Goal: Task Accomplishment & Management: Use online tool/utility

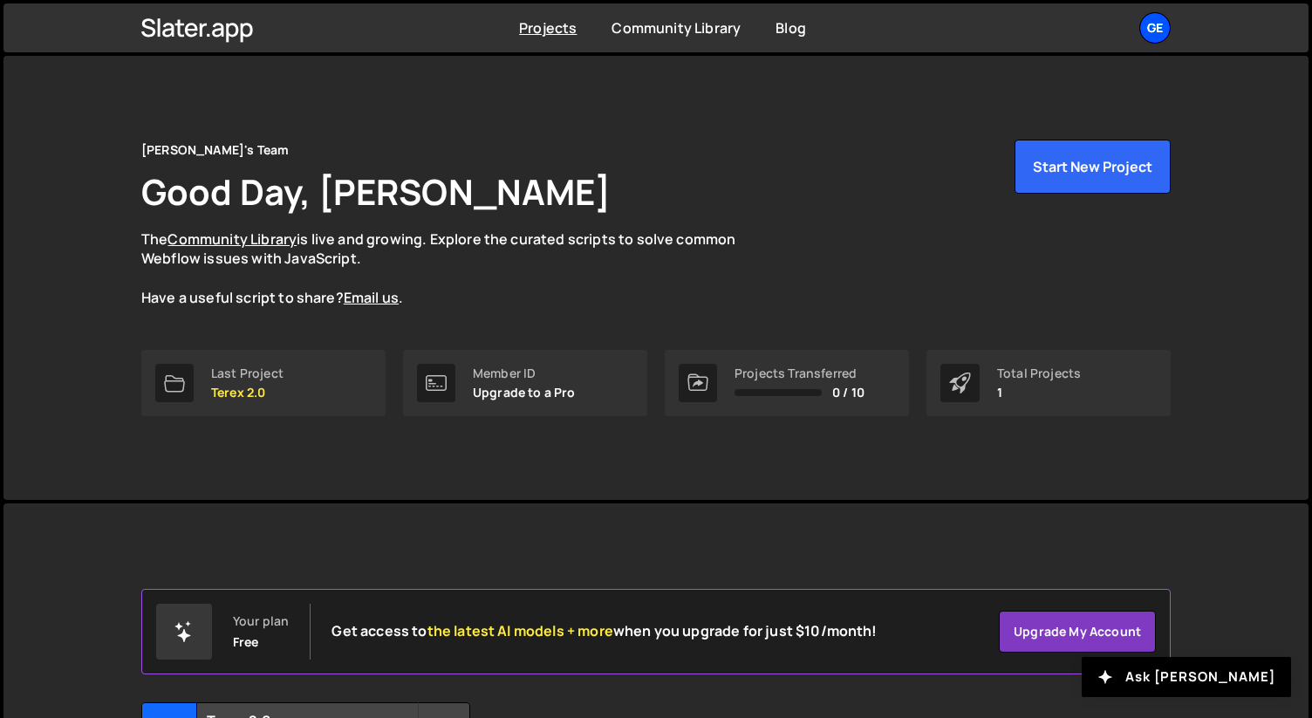
click at [1151, 31] on div "Ge" at bounding box center [1154, 27] width 31 height 31
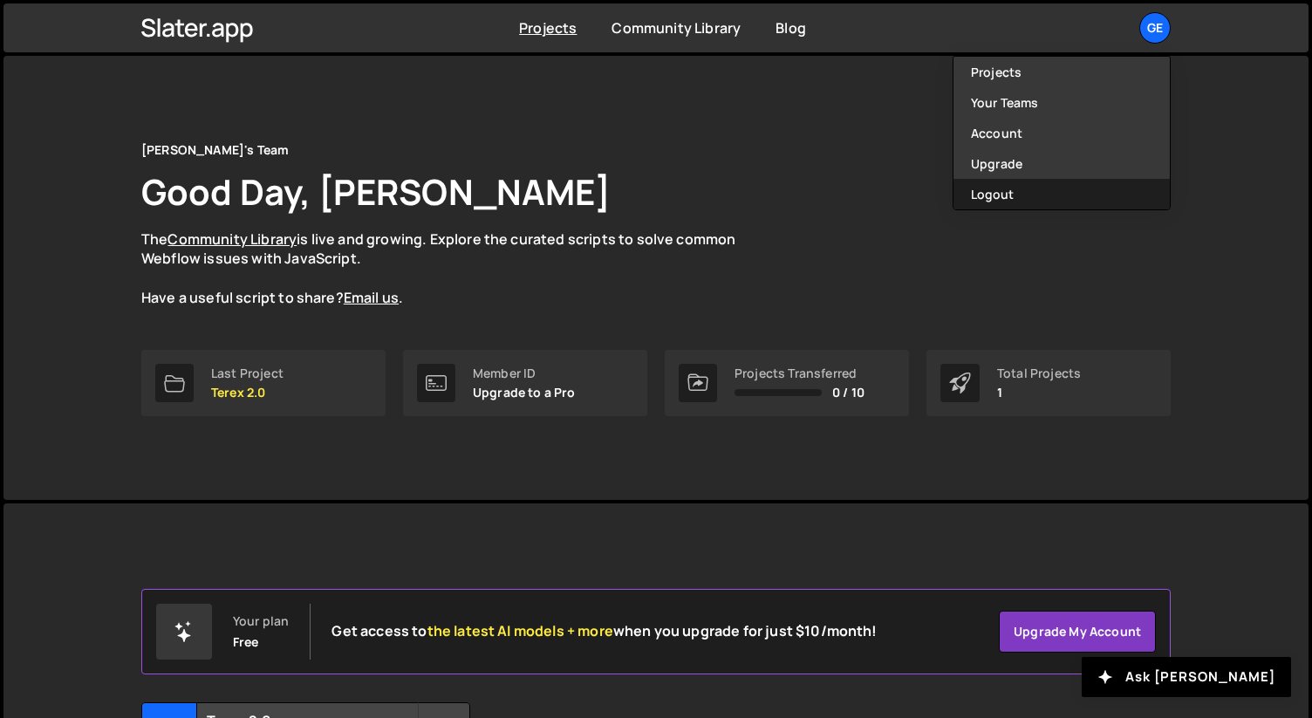
click at [1035, 183] on button "Logout" at bounding box center [1061, 194] width 216 height 31
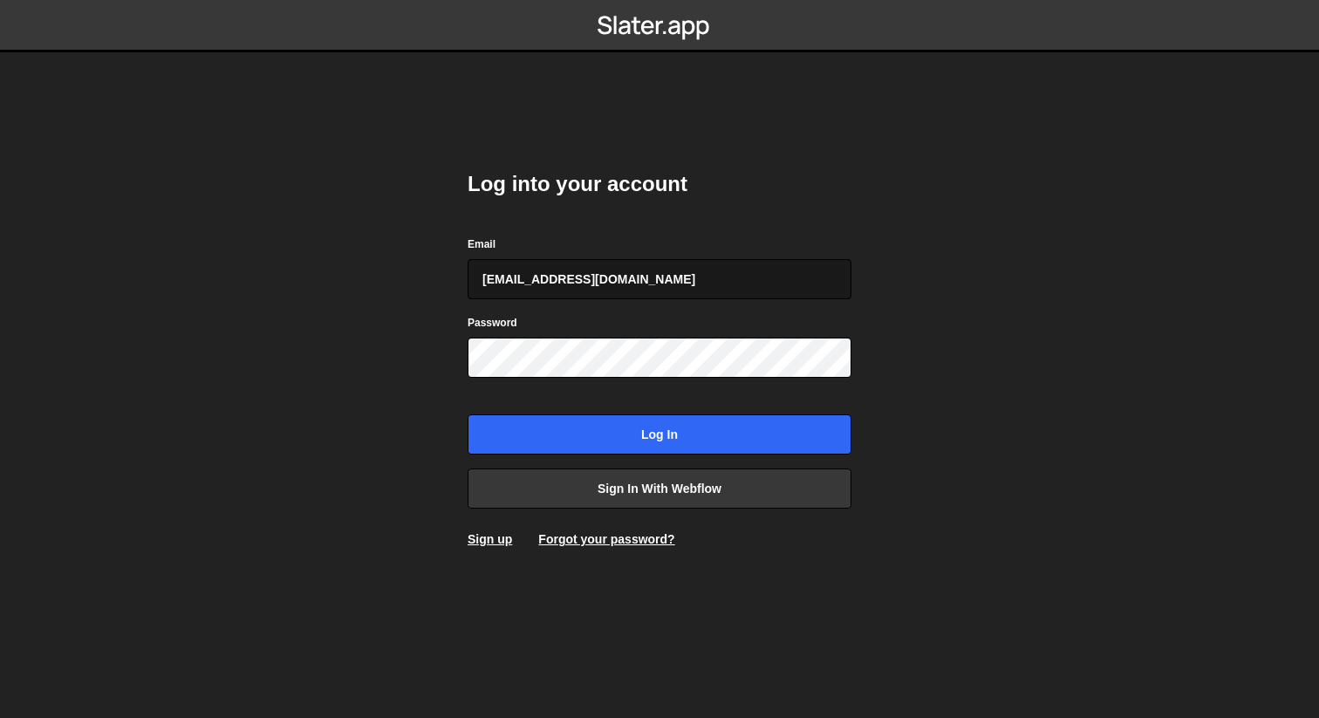
click at [695, 294] on input "georgitsonevvv@gmail.com" at bounding box center [659, 279] width 384 height 40
type input "gdtsonev@gmail.com"
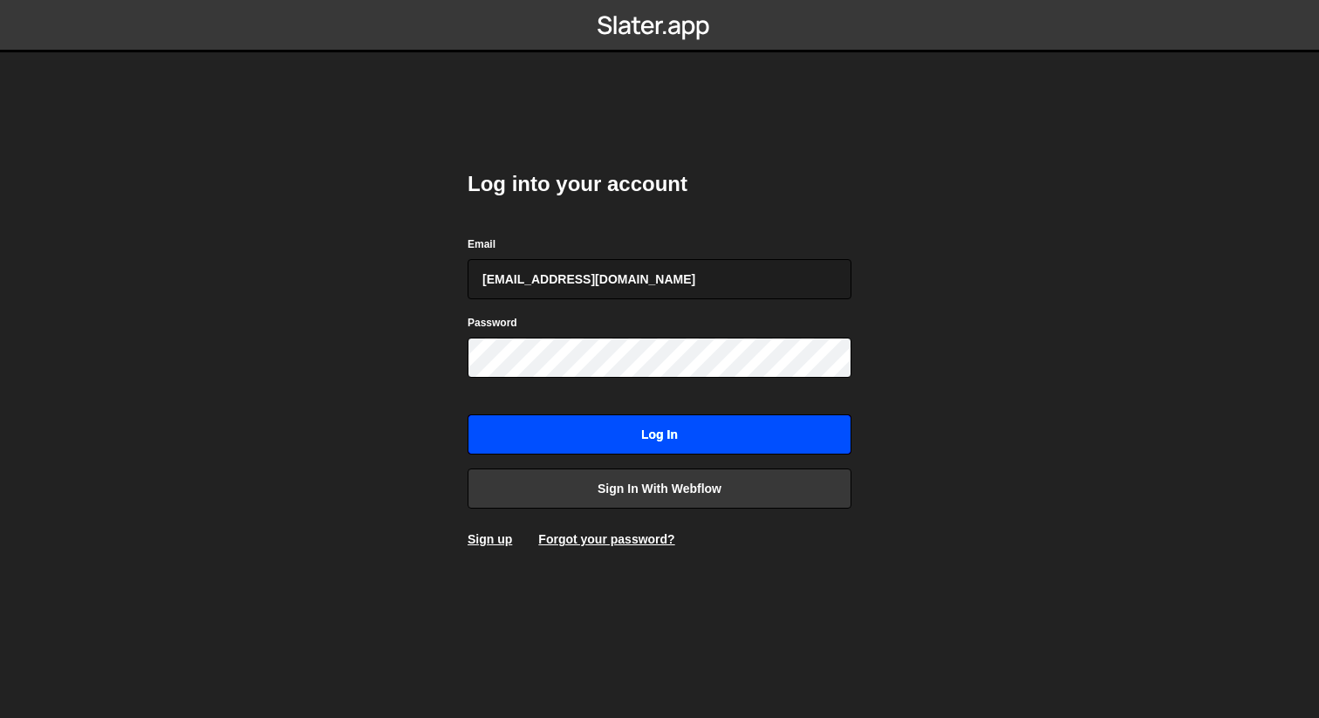
click at [643, 424] on input "Log in" at bounding box center [659, 434] width 384 height 40
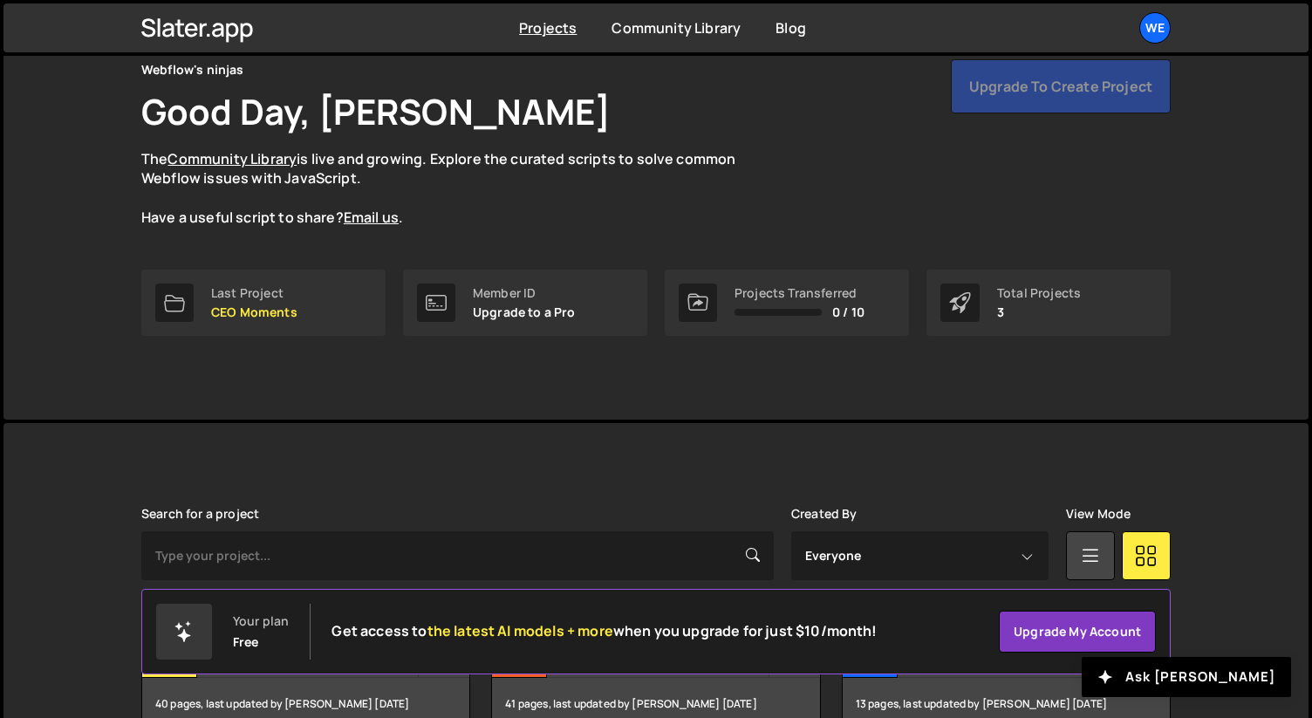
scroll to position [181, 0]
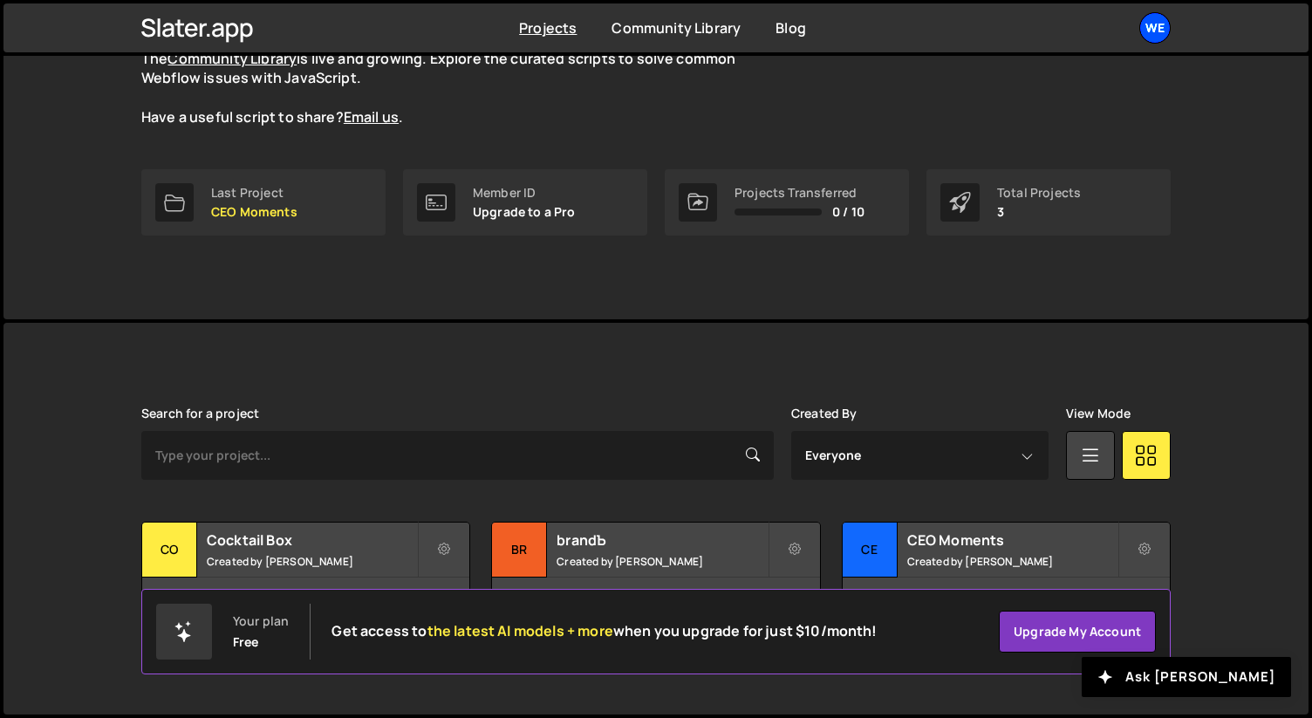
click at [1151, 24] on div "We" at bounding box center [1154, 27] width 31 height 31
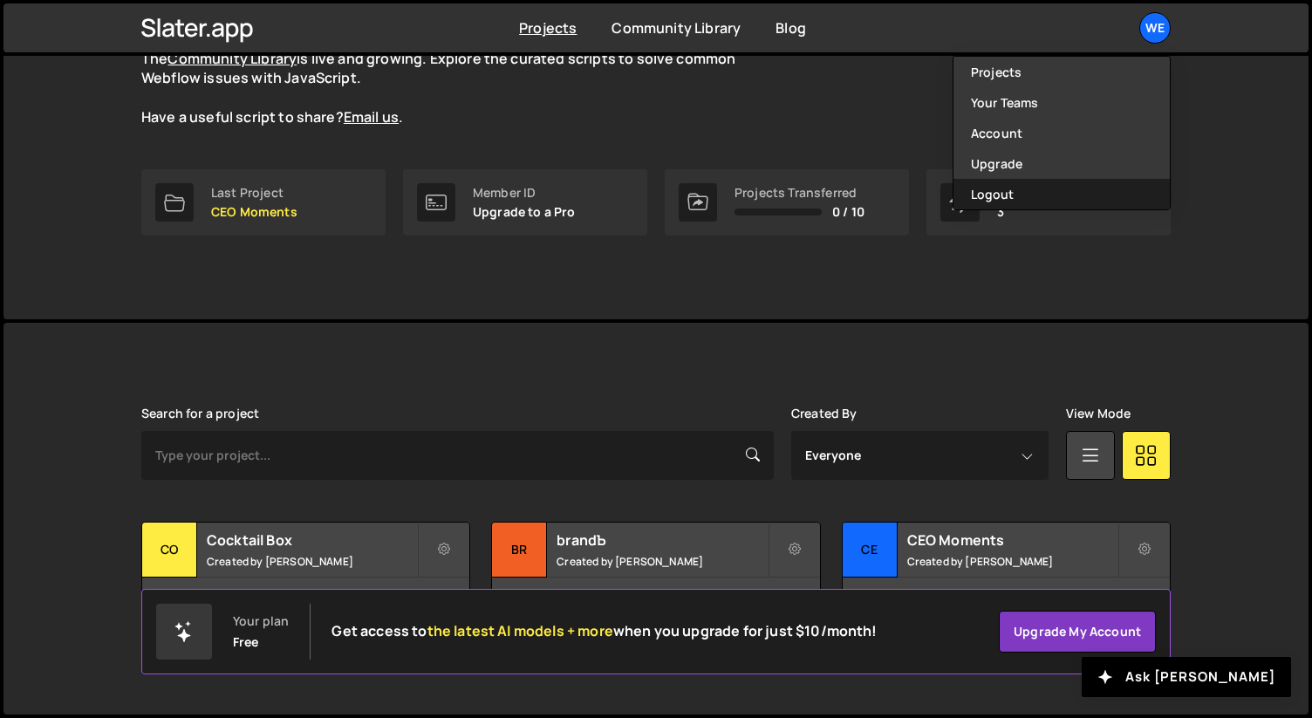
click at [1073, 193] on button "Logout" at bounding box center [1061, 194] width 216 height 31
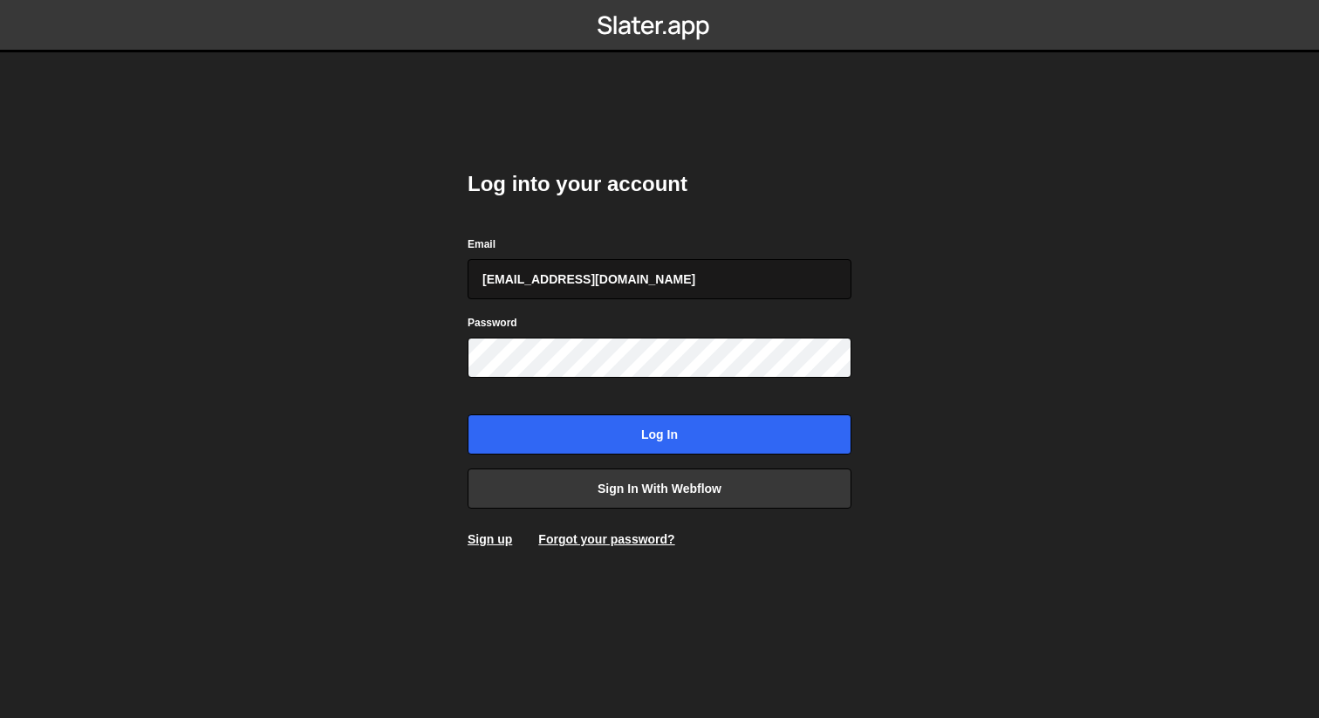
click at [651, 269] on input "[EMAIL_ADDRESS][DOMAIN_NAME]" at bounding box center [659, 279] width 384 height 40
type input "[EMAIL_ADDRESS][PERSON_NAME][DOMAIN_NAME]"
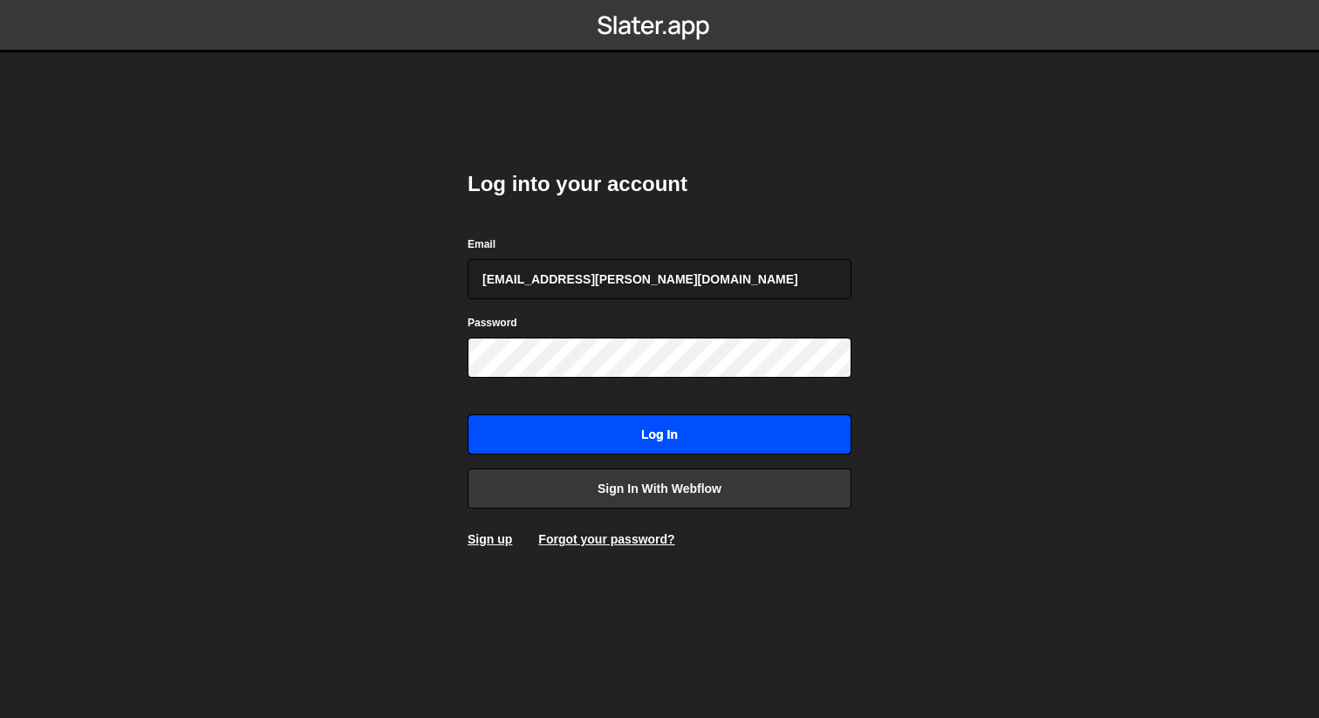
click at [627, 426] on input "Log in" at bounding box center [659, 434] width 384 height 40
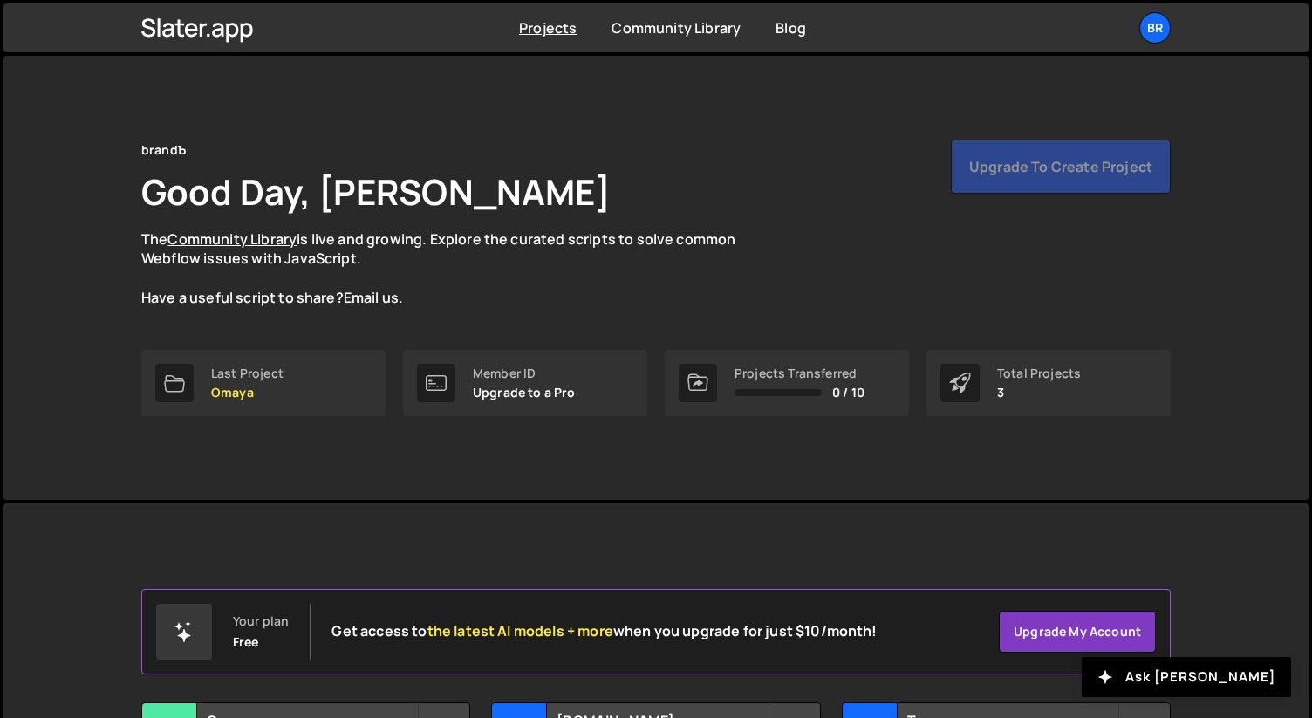
scroll to position [181, 0]
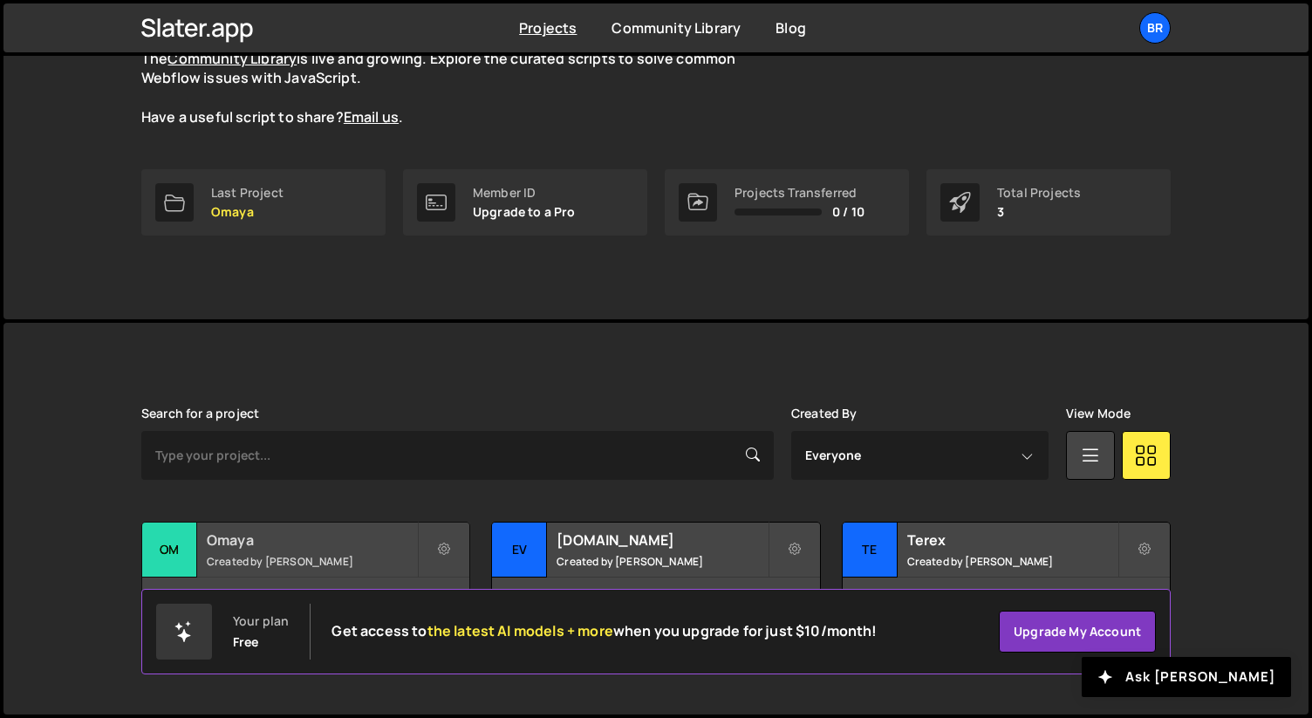
click at [330, 558] on small "Created by Georgi Tsonev" at bounding box center [312, 561] width 210 height 15
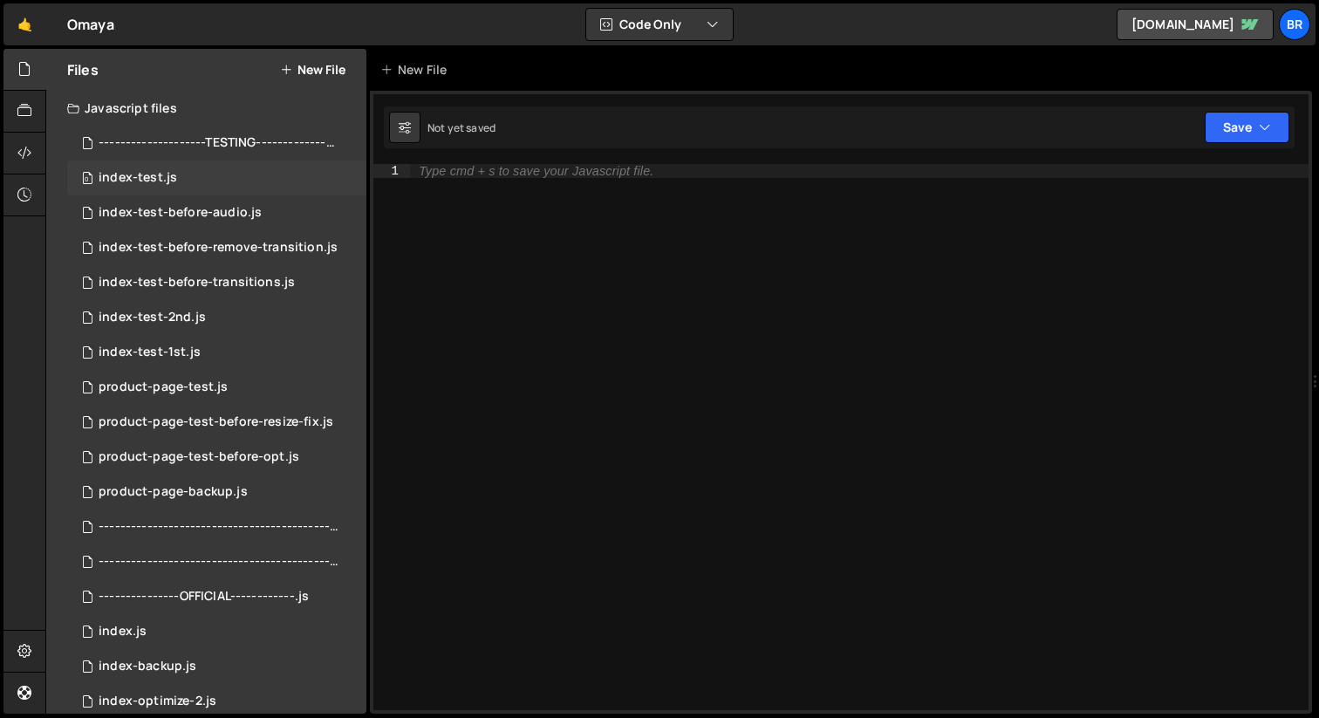
click at [229, 174] on div "0 index-test.js 0" at bounding box center [216, 177] width 299 height 35
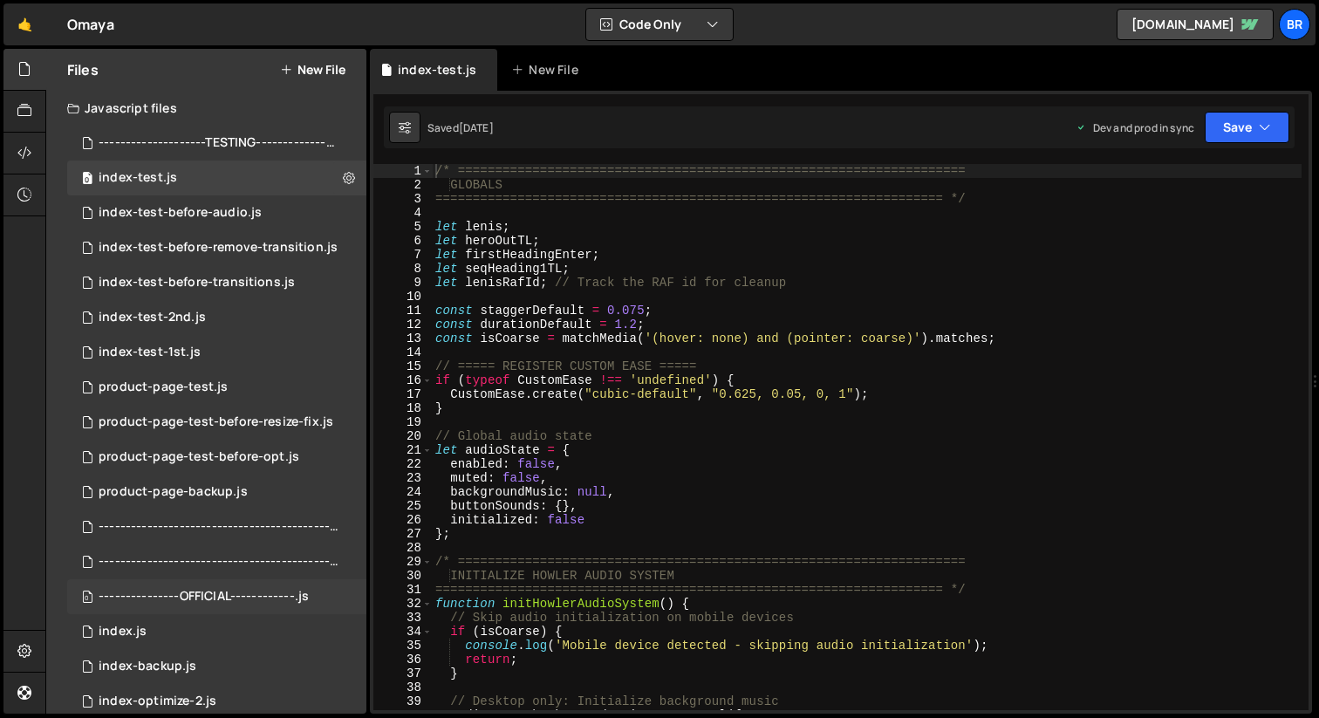
scroll to position [153, 0]
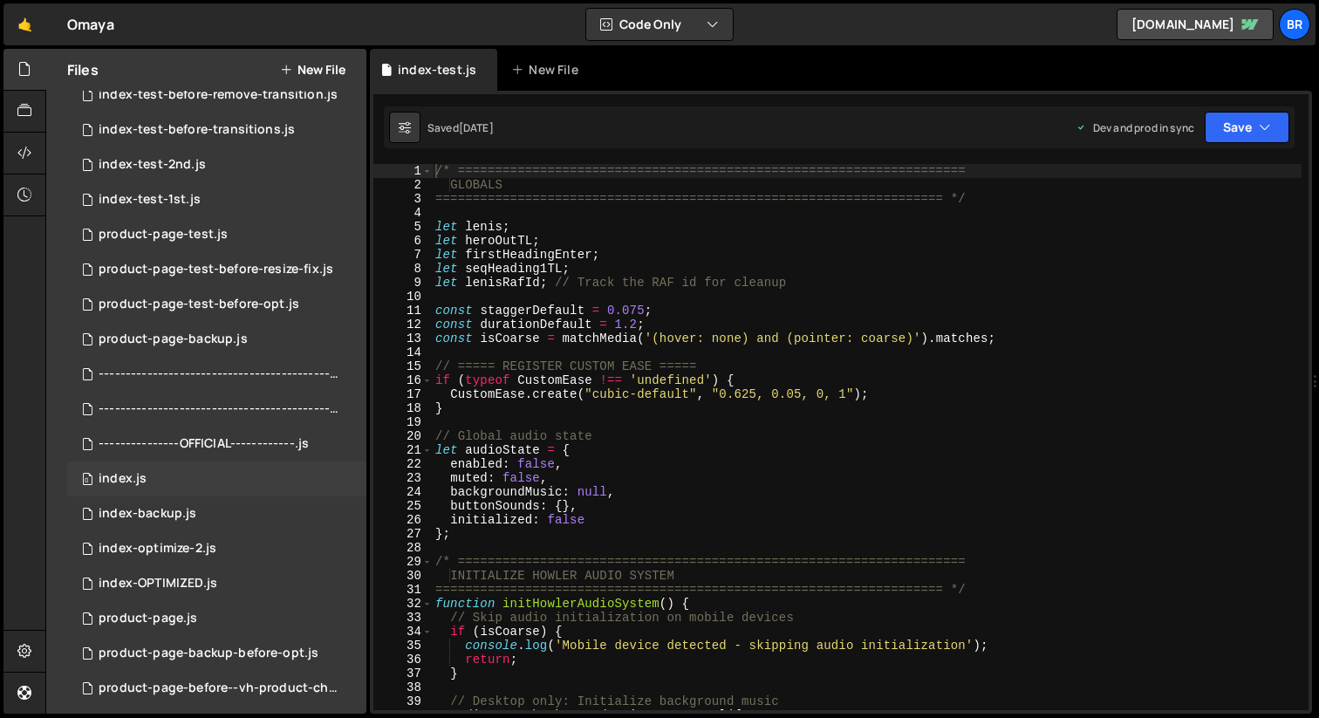
click at [167, 477] on div "0 index.js 0" at bounding box center [216, 478] width 299 height 35
type textarea "let audioState = {"
click at [769, 447] on div "/* ==================================================================== GLOBALS…" at bounding box center [866, 451] width 869 height 574
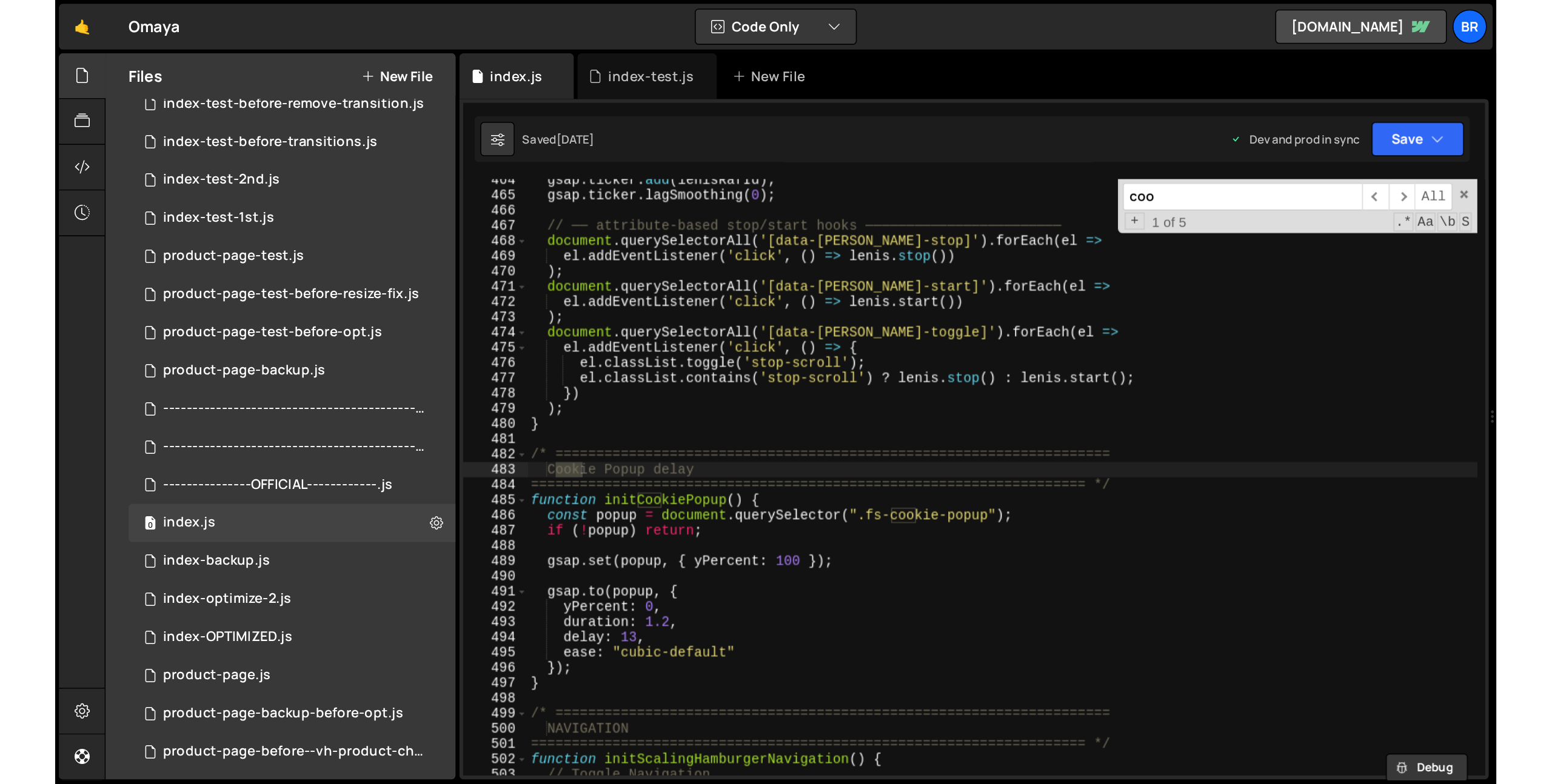
scroll to position [4494, 0]
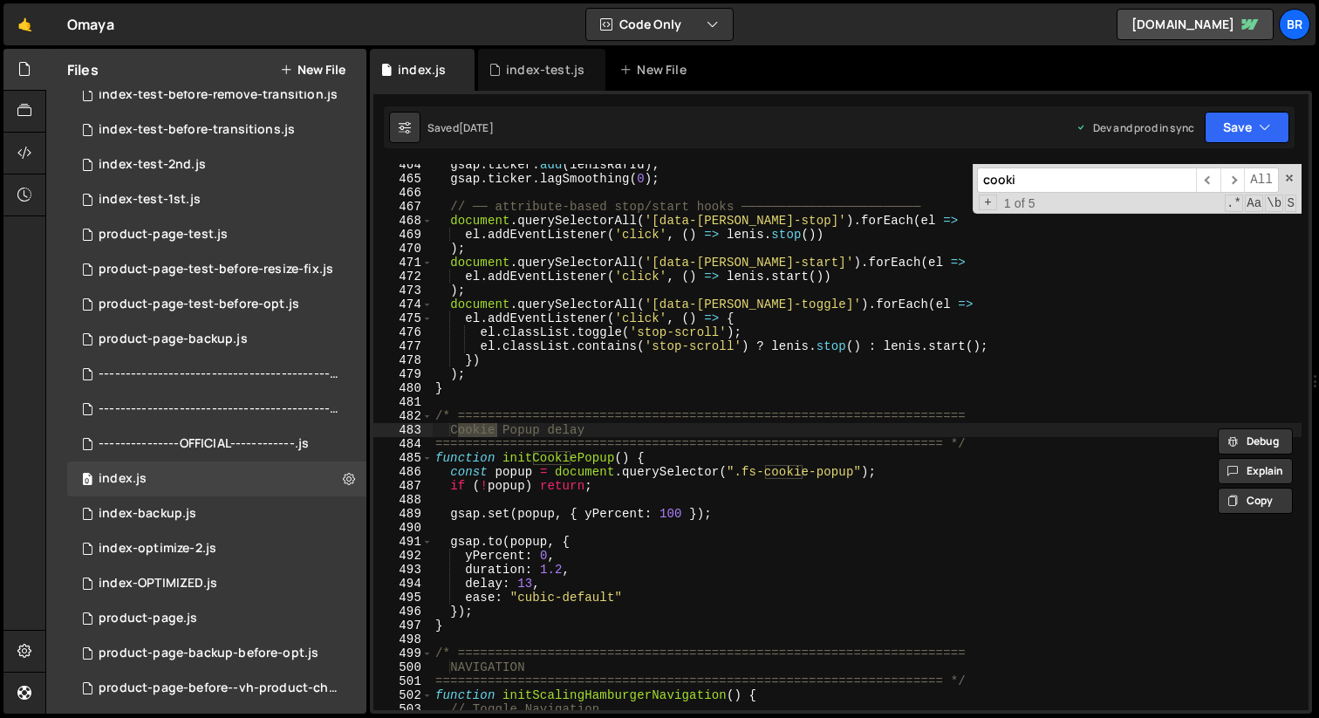
type input "cooki"
click at [714, 563] on div "gsap . ticker . add ( lenisRafId ) ; gsap . ticker . lagSmoothing ( 0 ) ; // ──…" at bounding box center [866, 445] width 869 height 574
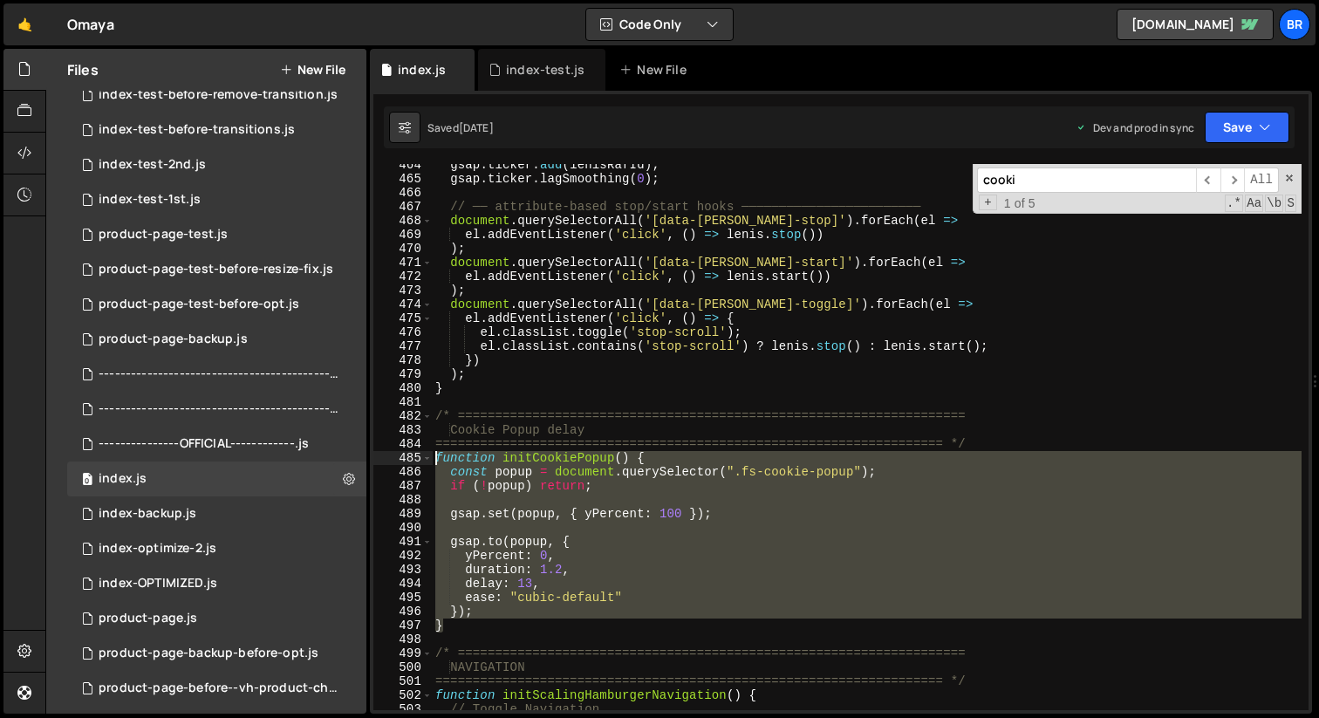
drag, startPoint x: 449, startPoint y: 627, endPoint x: 433, endPoint y: 462, distance: 165.6
click at [433, 462] on div "gsap . ticker . add ( lenisRafId ) ; gsap . ticker . lagSmoothing ( 0 ) ; // ──…" at bounding box center [866, 445] width 869 height 574
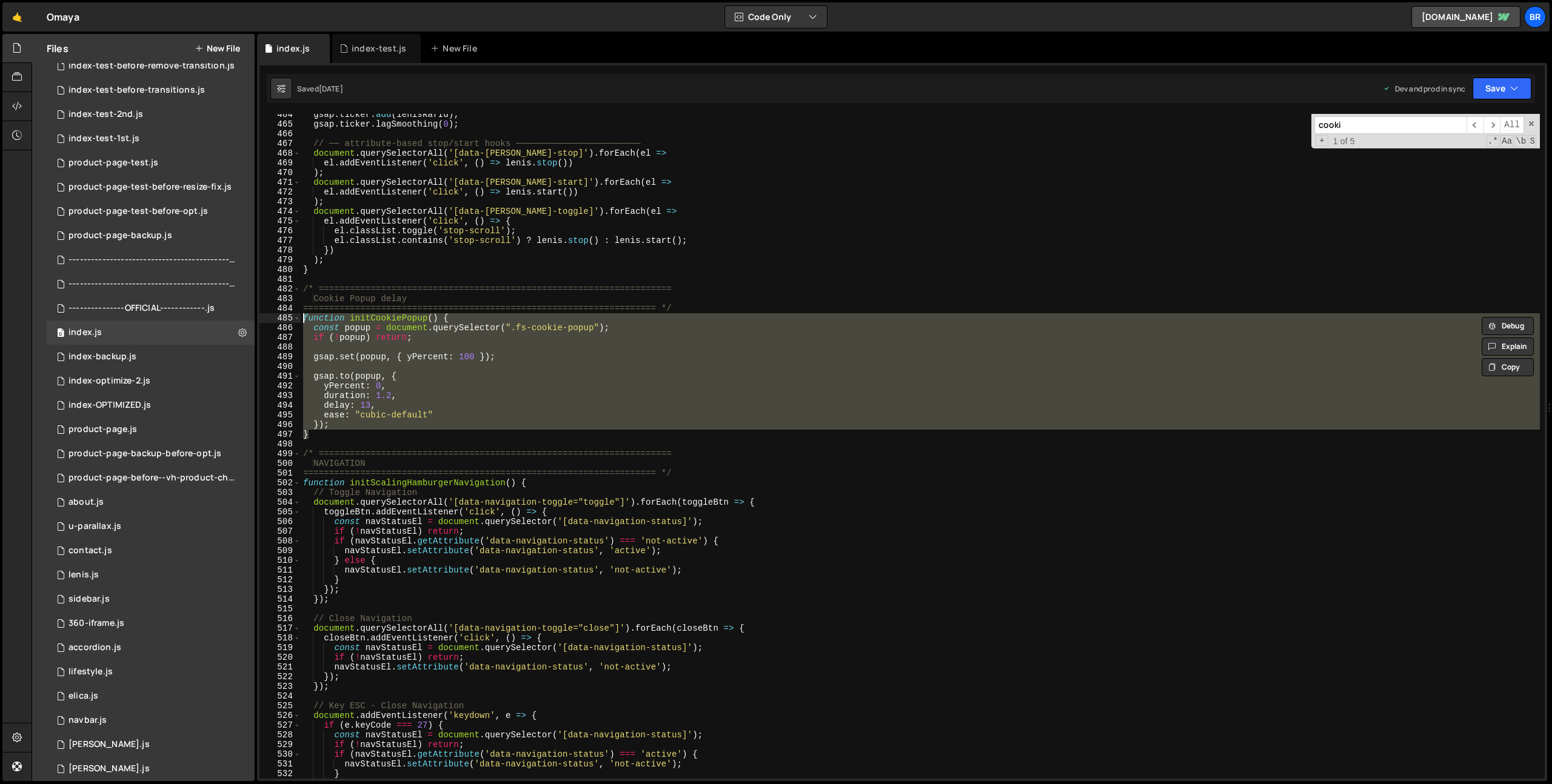
scroll to position [2977, 0]
click at [770, 325] on div "gsap . ticker . add ( lenisRafId ) ; gsap . ticker . lagSmoothing ( 0 ) ; // ──…" at bounding box center [921, 446] width 1239 height 665
type textarea "const popup = document.querySelector(".fs-cookie-popup");"
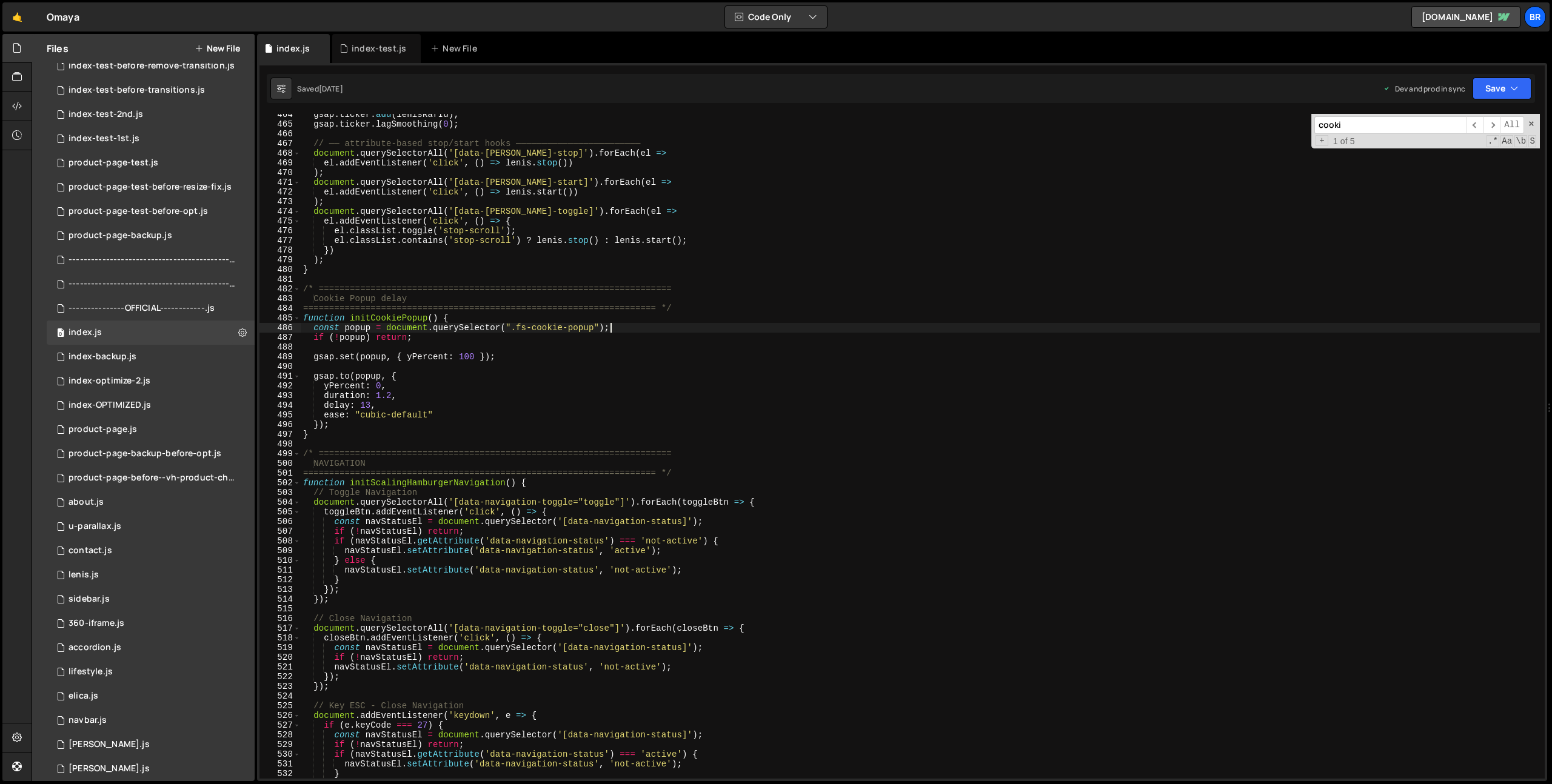
click at [916, 123] on input "cooki" at bounding box center [1391, 124] width 152 height 17
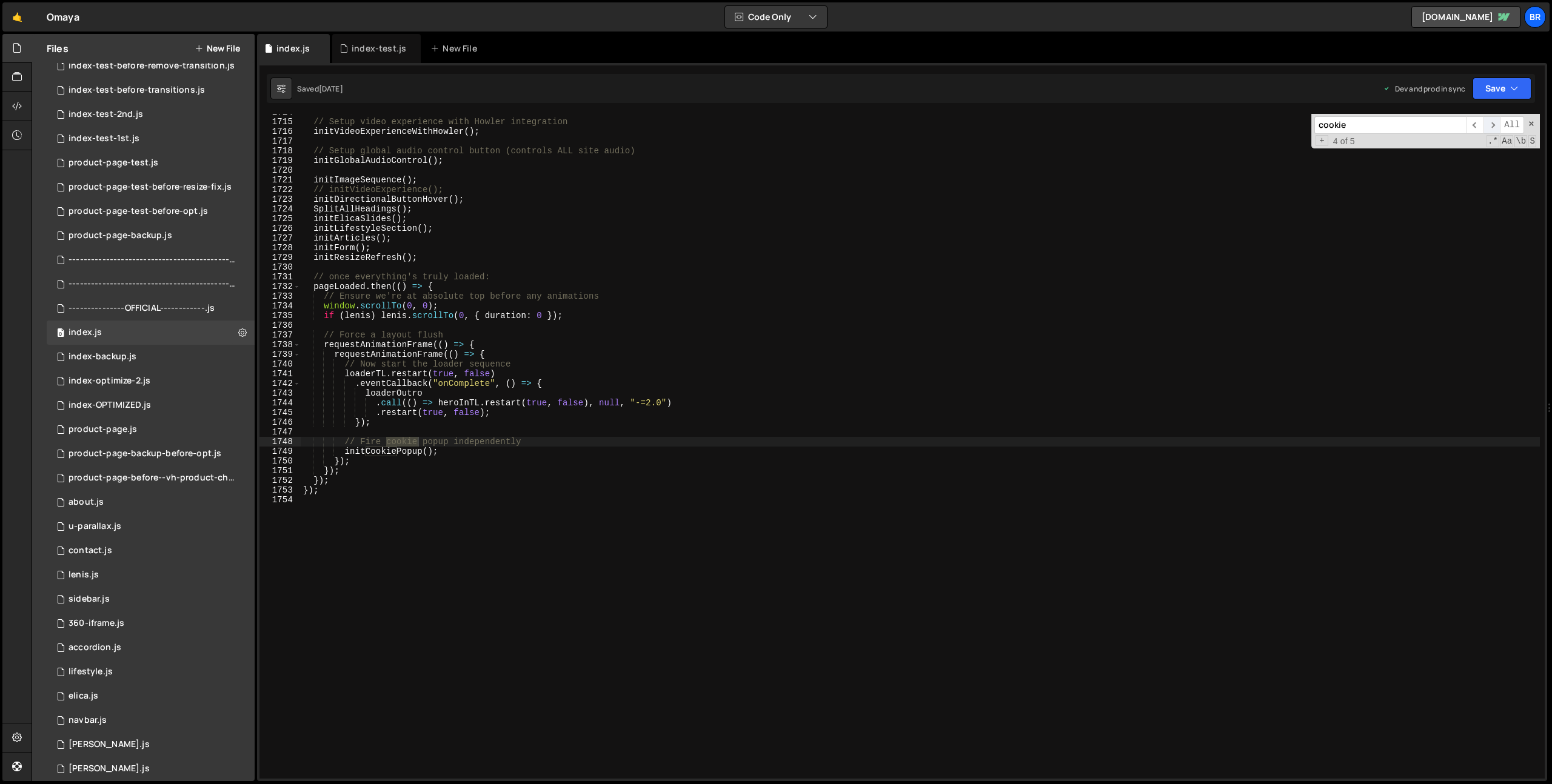
type input "cookie"
click at [916, 124] on span "​" at bounding box center [1492, 124] width 17 height 17
click at [916, 123] on span "​" at bounding box center [1475, 124] width 17 height 17
